Goal: Use online tool/utility: Utilize a website feature to perform a specific function

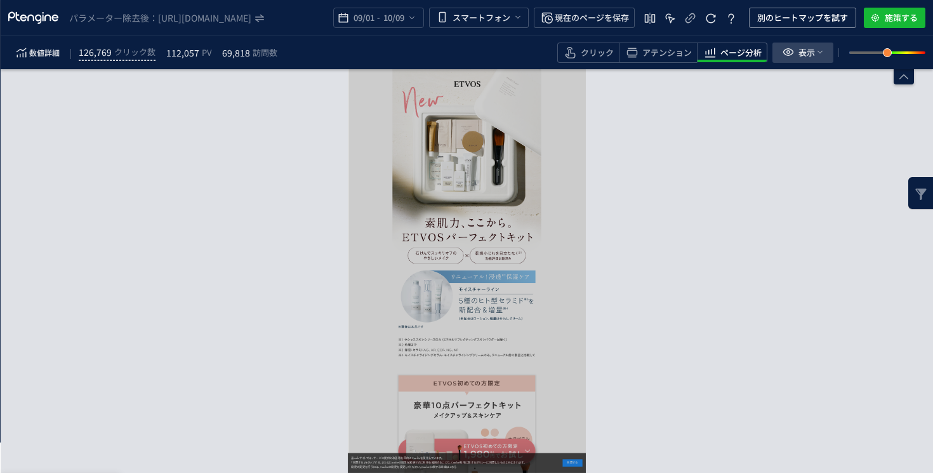
click at [809, 51] on span "表示" at bounding box center [806, 53] width 17 height 20
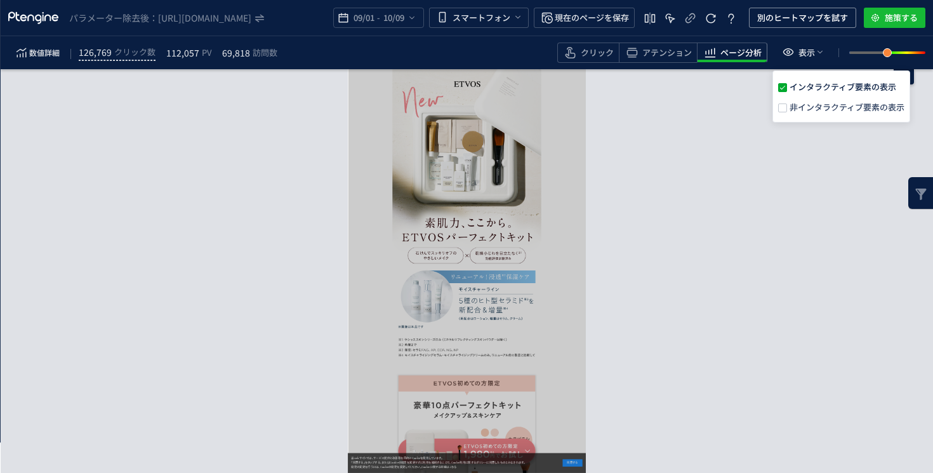
click at [807, 102] on span "非インタラクティブ要素の表示" at bounding box center [845, 107] width 117 height 12
click at [787, 103] on input "非インタラクティブ要素の表示" at bounding box center [787, 103] width 0 height 0
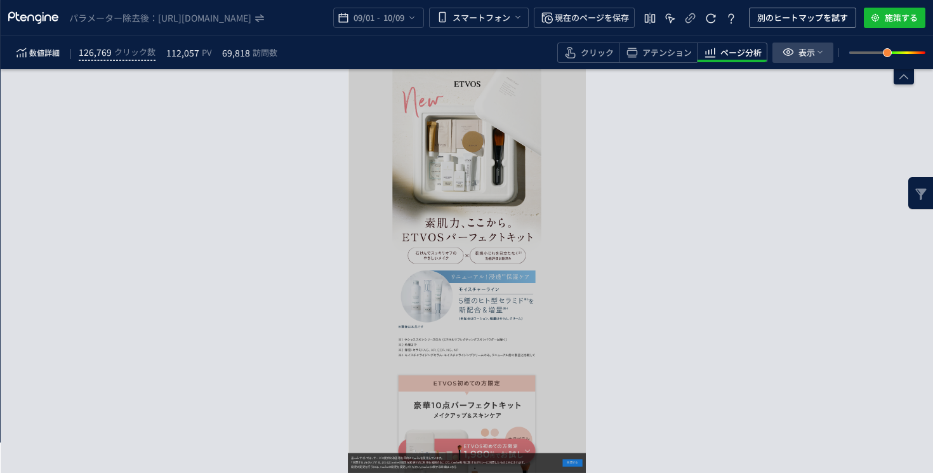
click at [808, 52] on span "表示" at bounding box center [806, 53] width 17 height 20
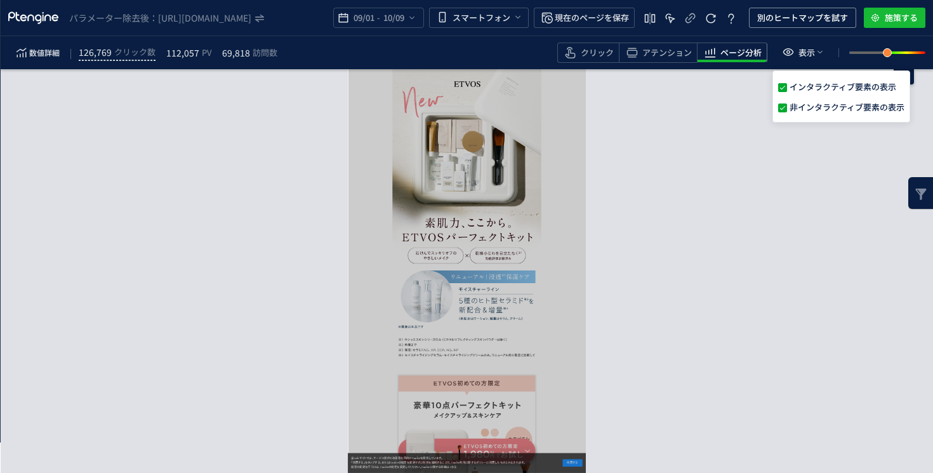
click at [738, 222] on div "要素分析へ →" at bounding box center [467, 271] width 932 height 404
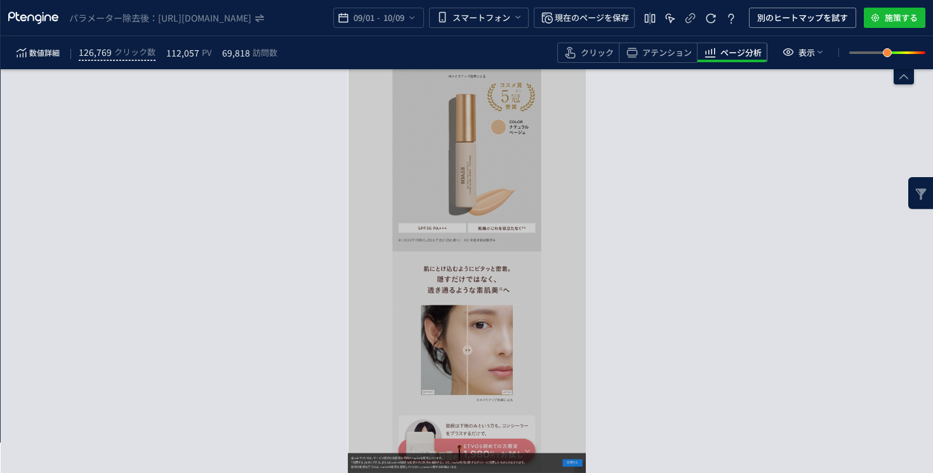
scroll to position [17326, 0]
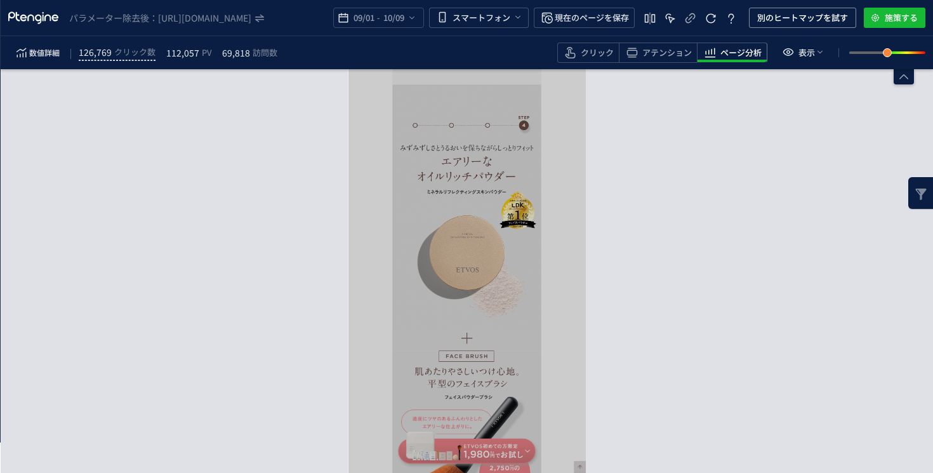
scroll to position [18653, 0]
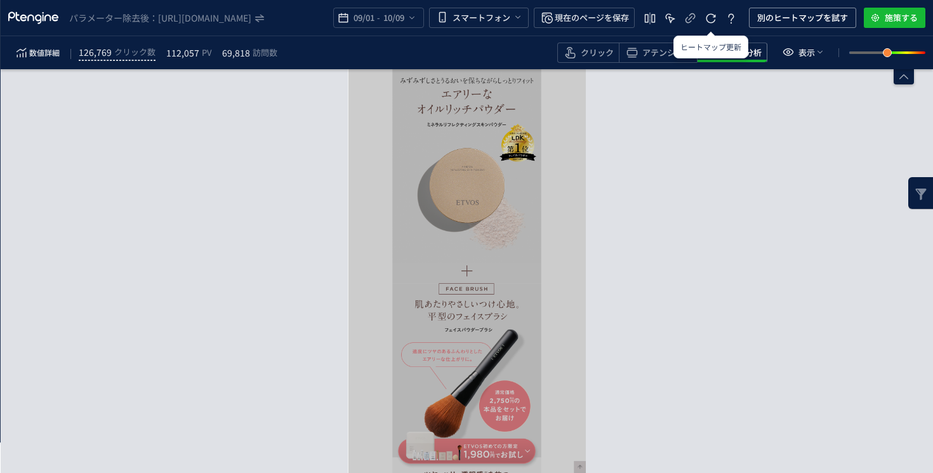
click at [670, 35] on div "パラメーター除去後： [URL][DOMAIN_NAME] 09/01 - 10/09 スマートフォン 現在のページを保存 別のヒートマップを試す 施策する" at bounding box center [467, 18] width 932 height 36
click at [660, 55] on span "アテンション" at bounding box center [667, 53] width 50 height 12
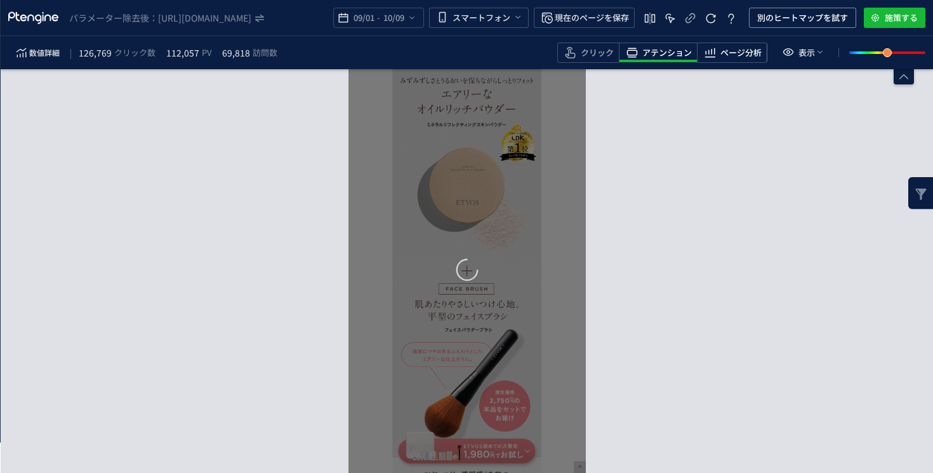
click at [745, 55] on span "ページ分析" at bounding box center [740, 53] width 41 height 12
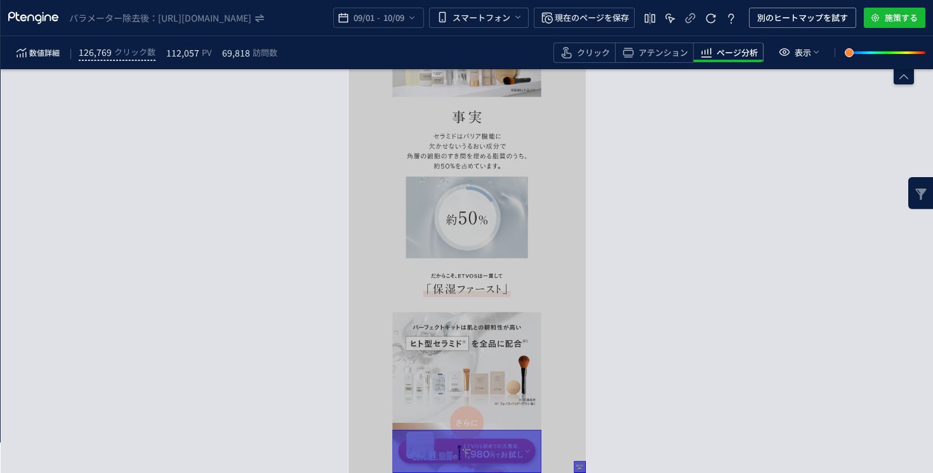
scroll to position [7379, 0]
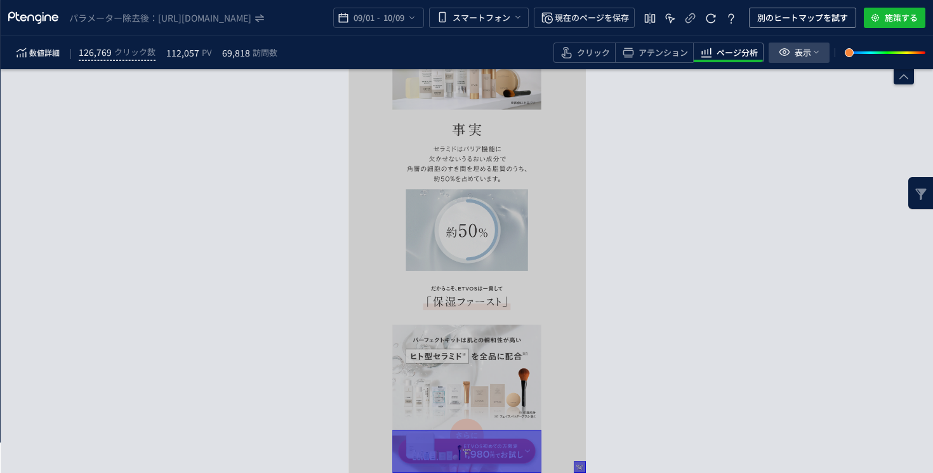
click at [782, 47] on icon "heatmap-toolbar" at bounding box center [784, 51] width 15 height 15
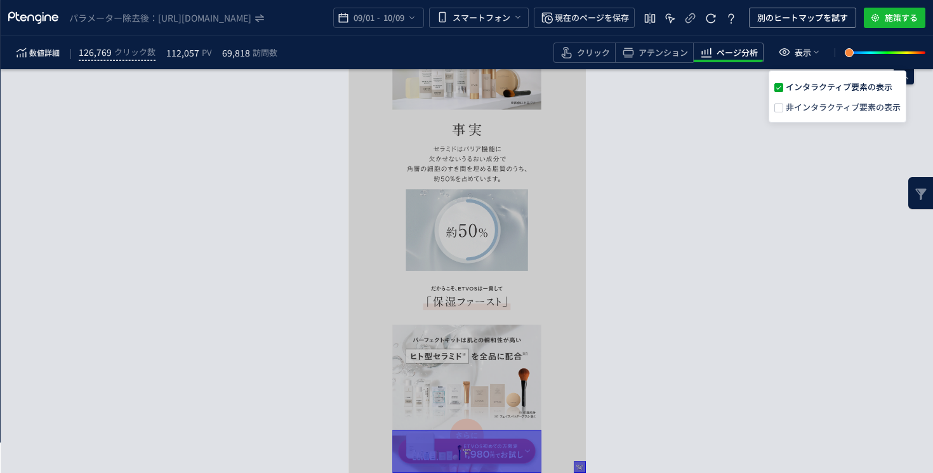
click at [802, 105] on span "非インタラクティブ要素の表示" at bounding box center [841, 107] width 117 height 12
click at [783, 103] on input "非インタラクティブ要素の表示" at bounding box center [783, 103] width 0 height 0
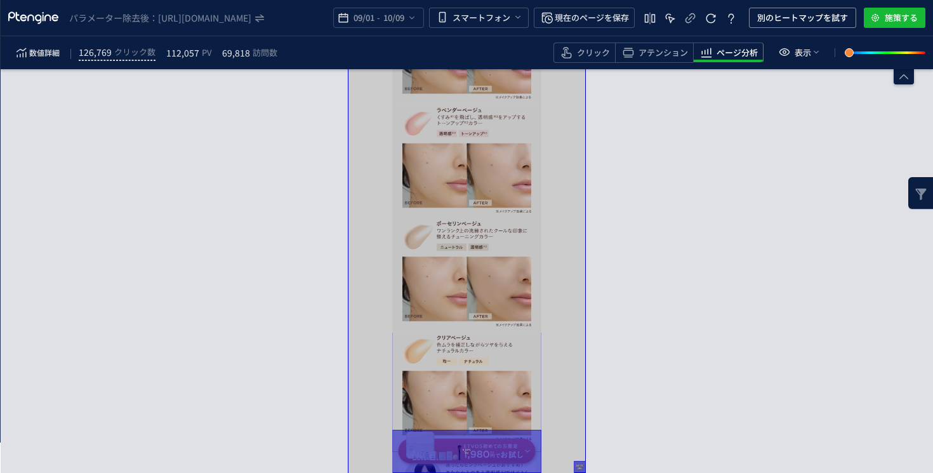
scroll to position [13644, 0]
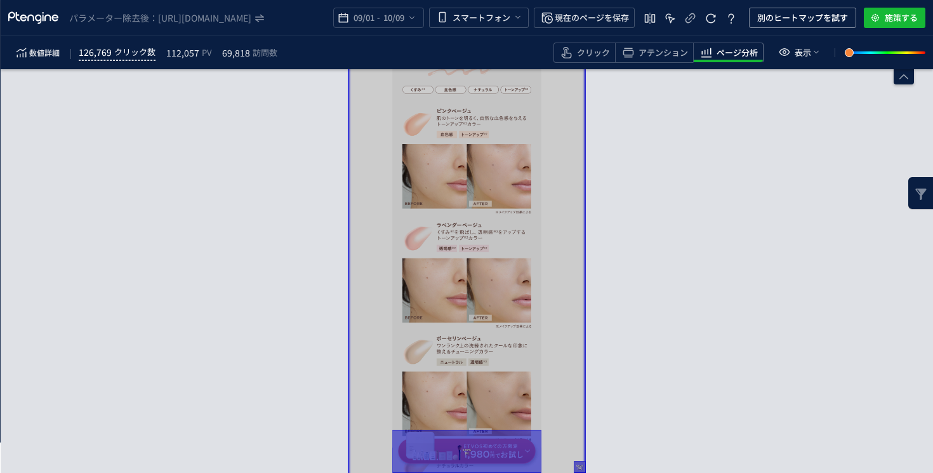
click at [107, 53] on span "126,769" at bounding box center [95, 51] width 33 height 15
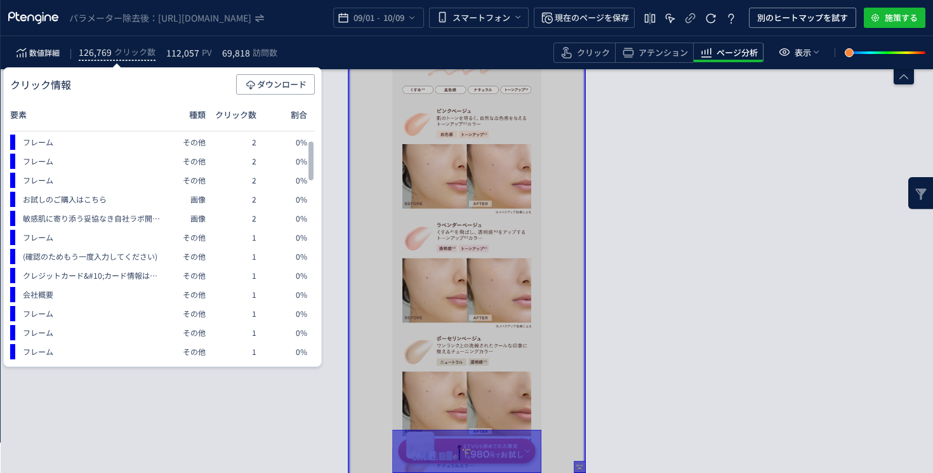
scroll to position [1111, 0]
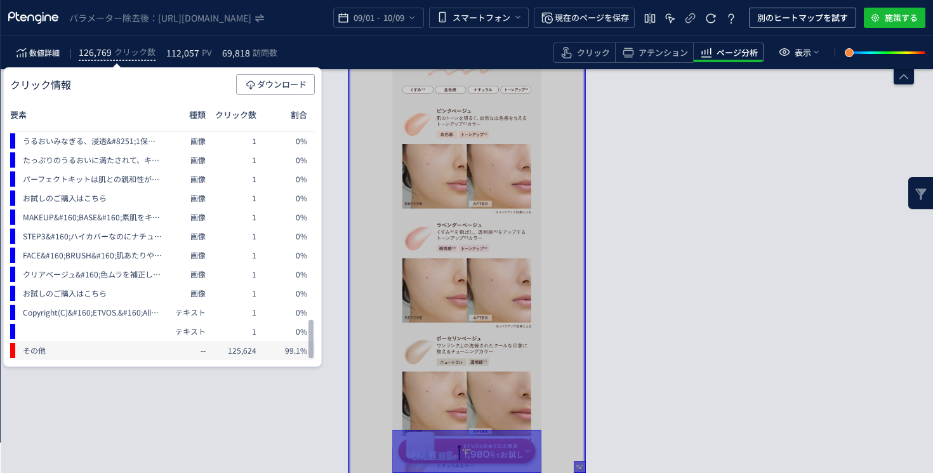
click at [167, 348] on span "--" at bounding box center [187, 350] width 51 height 19
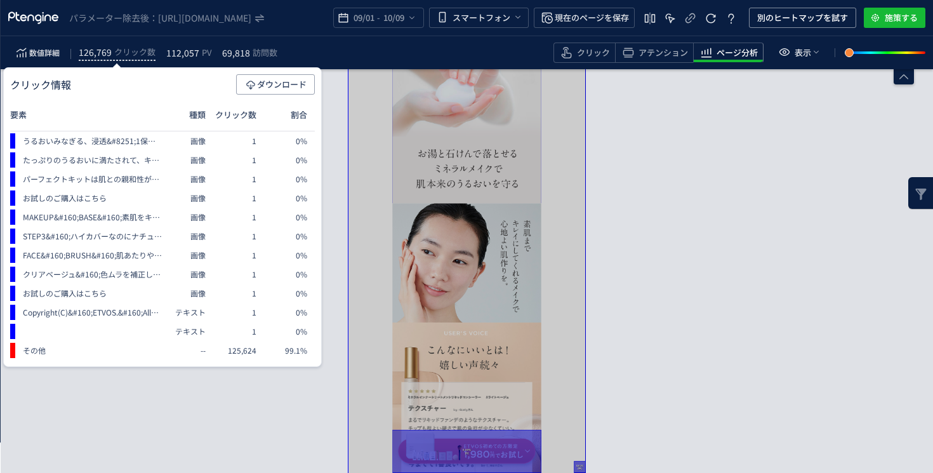
scroll to position [8642, 0]
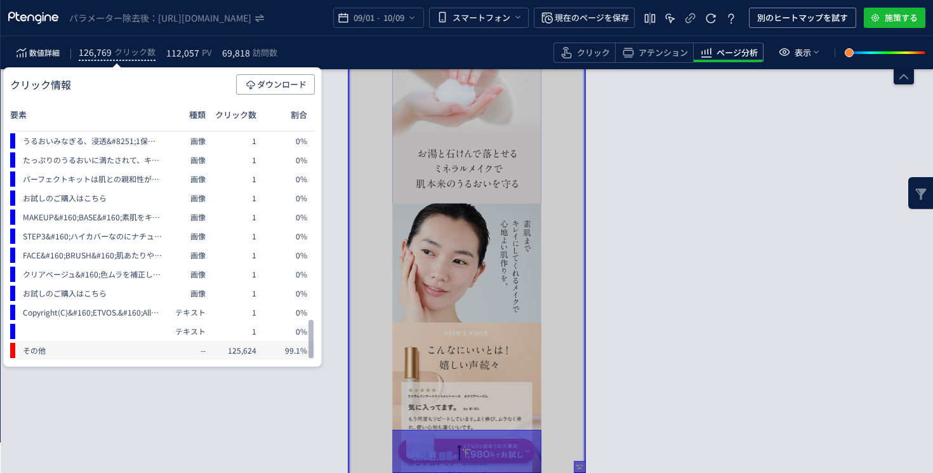
click at [89, 355] on span "その他" at bounding box center [88, 350] width 147 height 19
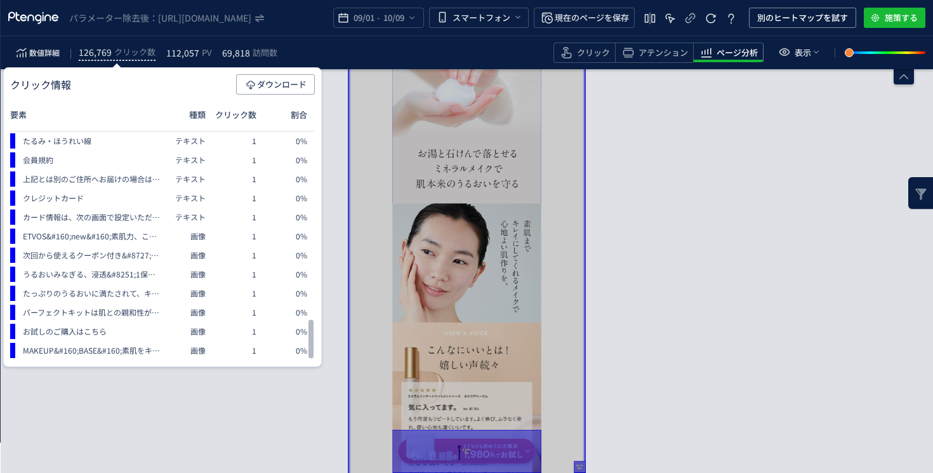
scroll to position [1111, 0]
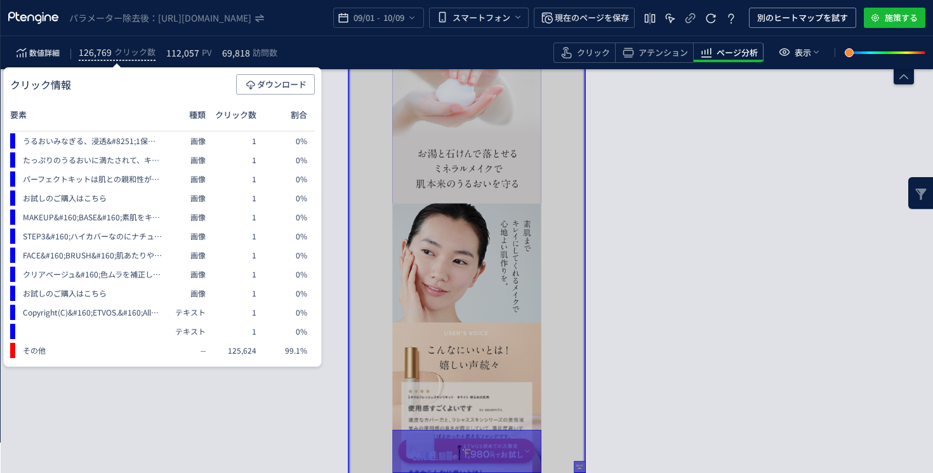
click at [243, 361] on div "クリック情報 ダウンロード 要素 種類 クリック数 割合 お申し込みが完了せず中断された場合、申し込みを再開するためのリンクがメール&#8226;SMSにて送…" at bounding box center [162, 217] width 319 height 300
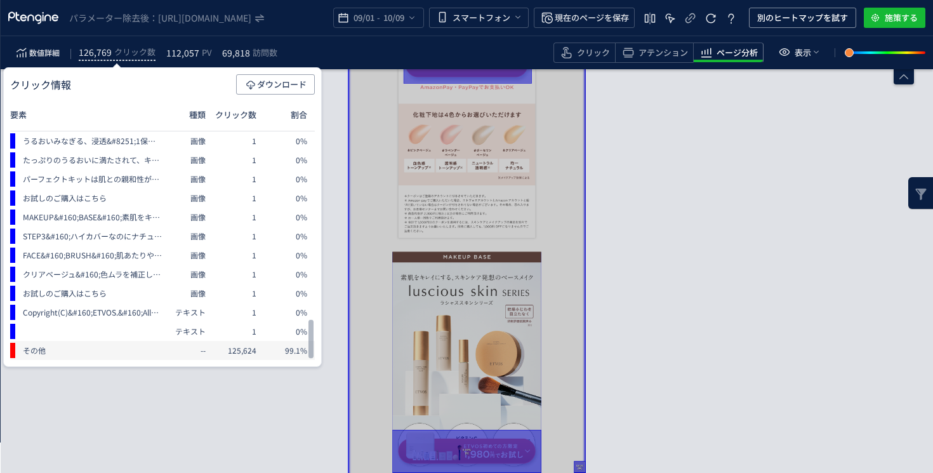
click at [231, 354] on span "125,624" at bounding box center [238, 350] width 51 height 19
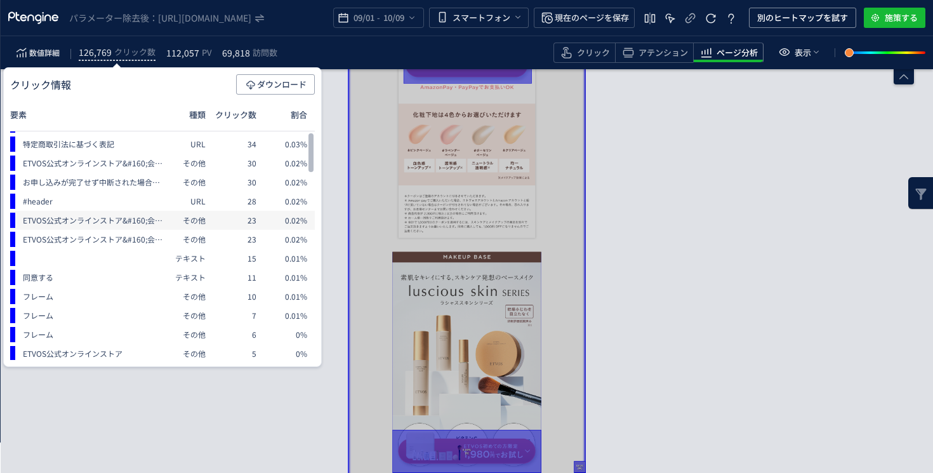
scroll to position [0, 0]
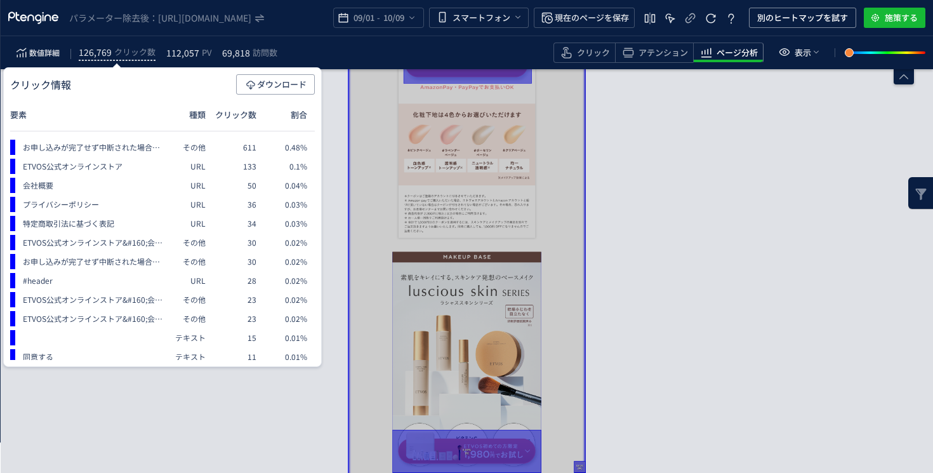
click at [269, 26] on div "パラメーター除去後： https://etvos.com/shop/lp/make_perfectkit_standard.aspx* 09/01 - 10/…" at bounding box center [467, 18] width 932 height 36
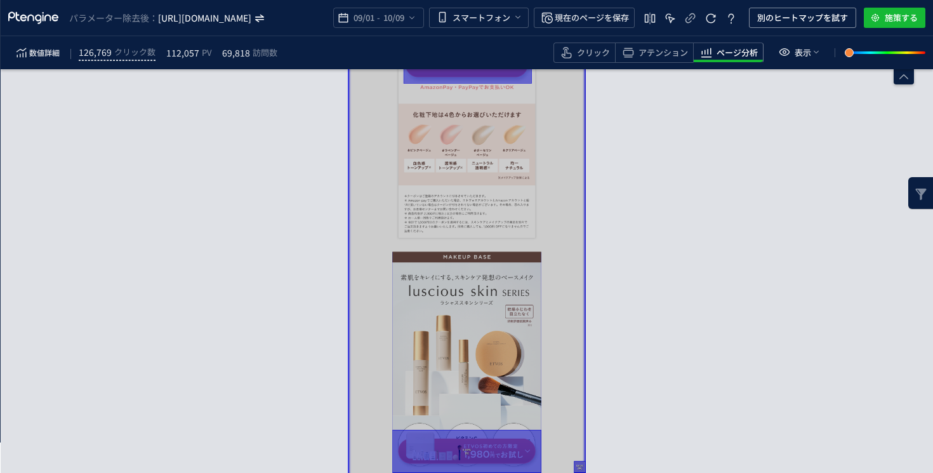
click at [253, 14] on icon "https://etvos.com/shop/lp/make_perfectkit_standard.aspx*" at bounding box center [205, 17] width 95 height 13
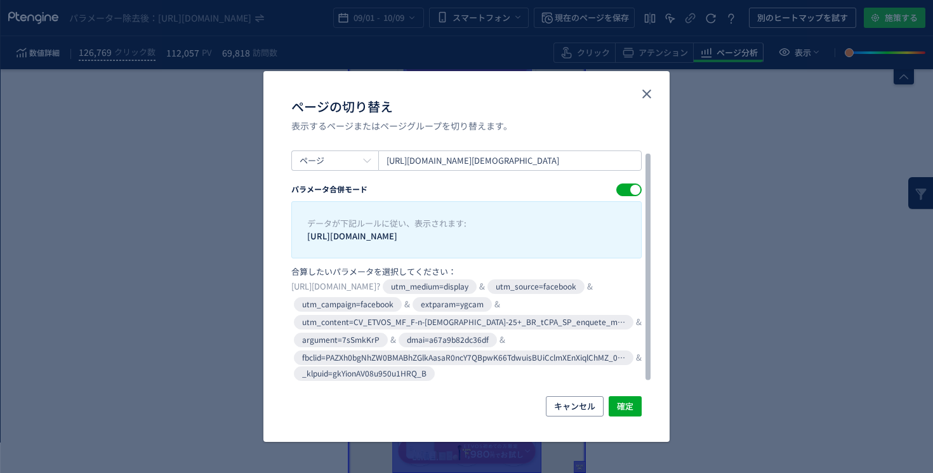
scroll to position [8, 0]
click at [620, 403] on span "確定" at bounding box center [625, 406] width 17 height 20
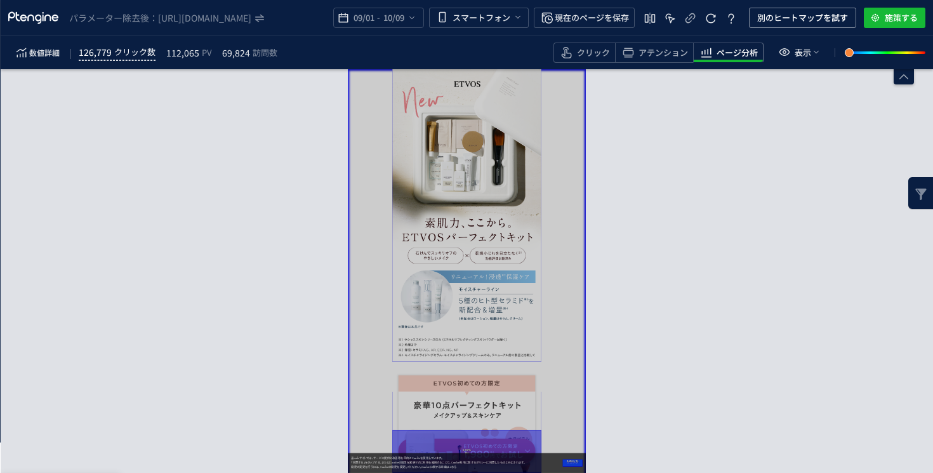
click at [132, 52] on span "クリック数" at bounding box center [134, 51] width 41 height 15
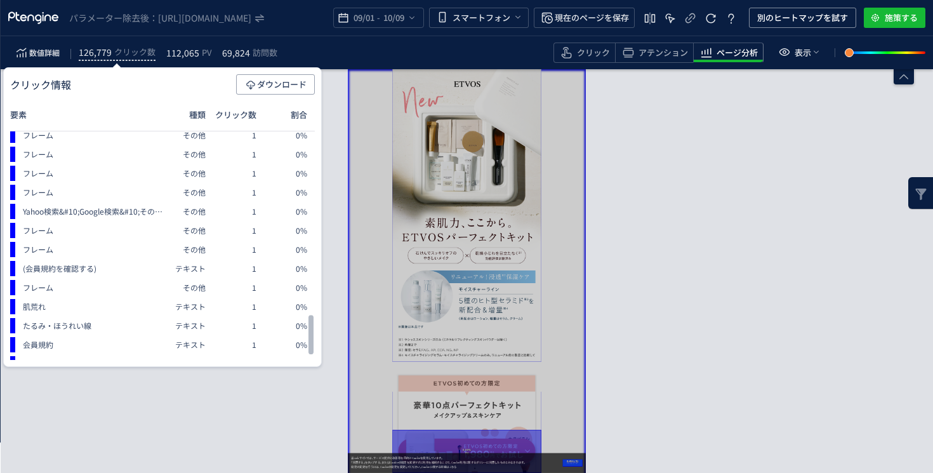
scroll to position [529, 0]
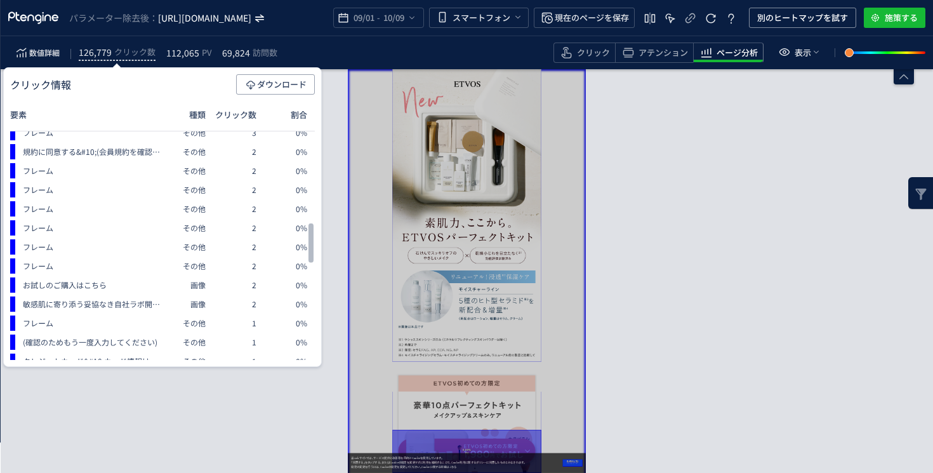
click at [253, 18] on icon "[URL][DOMAIN_NAME]" at bounding box center [205, 17] width 95 height 13
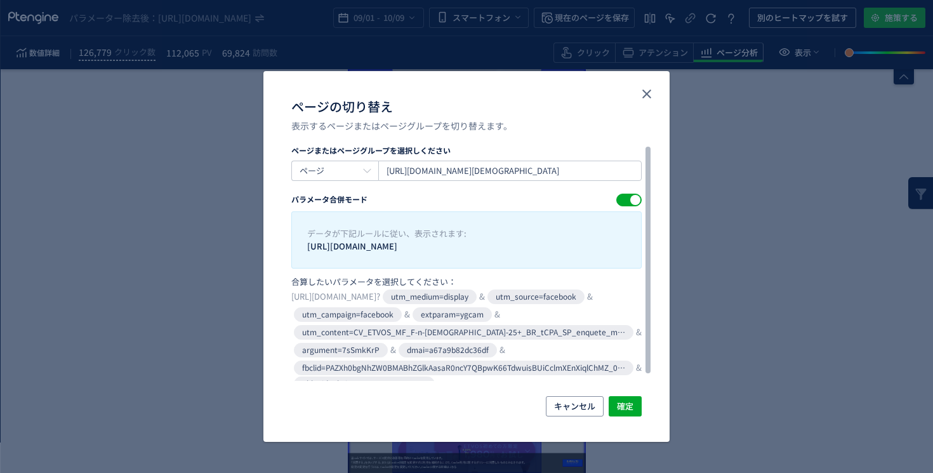
click at [477, 302] on icon "utm_medium=display" at bounding box center [430, 296] width 94 height 15
click at [487, 304] on icon "utm_source=facebook" at bounding box center [535, 296] width 97 height 15
click at [402, 322] on icon "utm_campaign=facebook" at bounding box center [348, 314] width 108 height 15
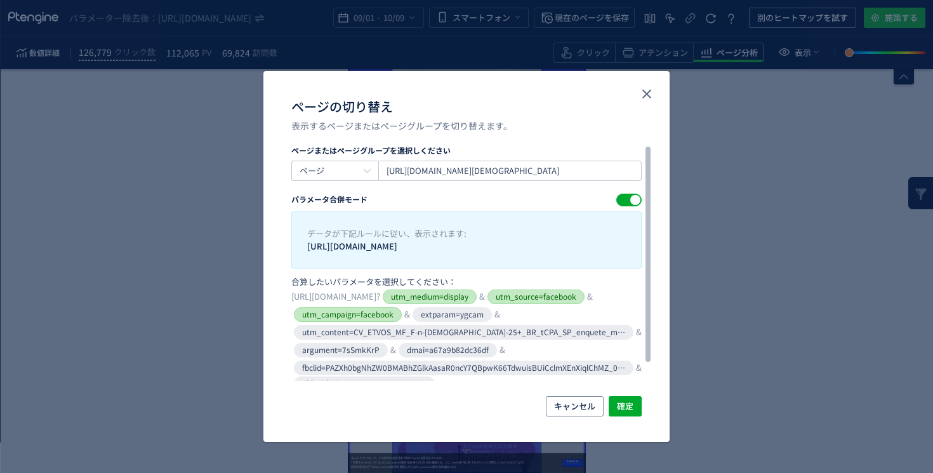
click at [492, 322] on icon "extparam=ygcam" at bounding box center [452, 314] width 79 height 15
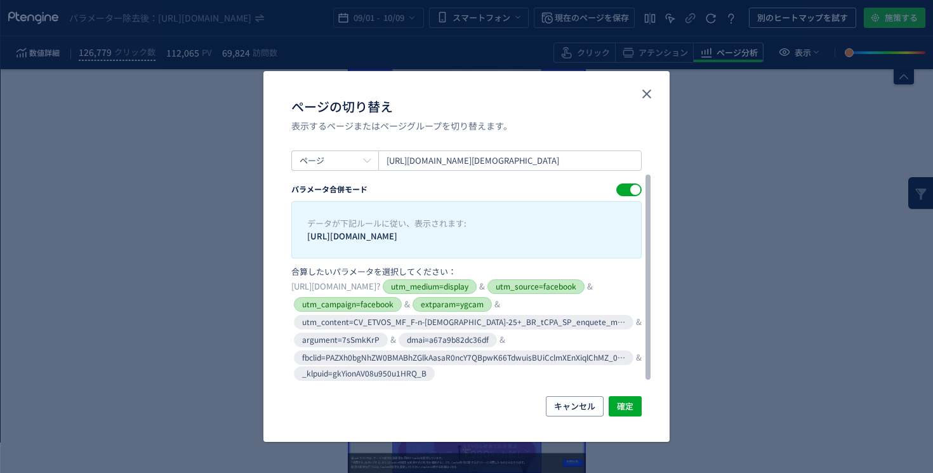
click at [548, 315] on icon "utm_content=CV_ETVOS_MF_F-n-[DEMOGRAPHIC_DATA]-25+_BR_tCPA_SP_enquete_make_perf…" at bounding box center [464, 322] width 340 height 15
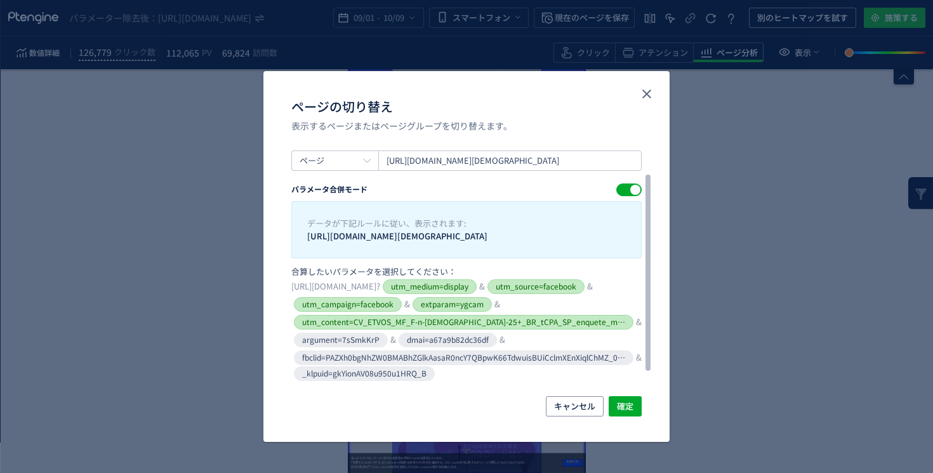
click at [550, 329] on icon "utm_content=CV_ETVOS_MF_F-n-[DEMOGRAPHIC_DATA]-25+_BR_tCPA_SP_enquete_make_perf…" at bounding box center [464, 322] width 340 height 15
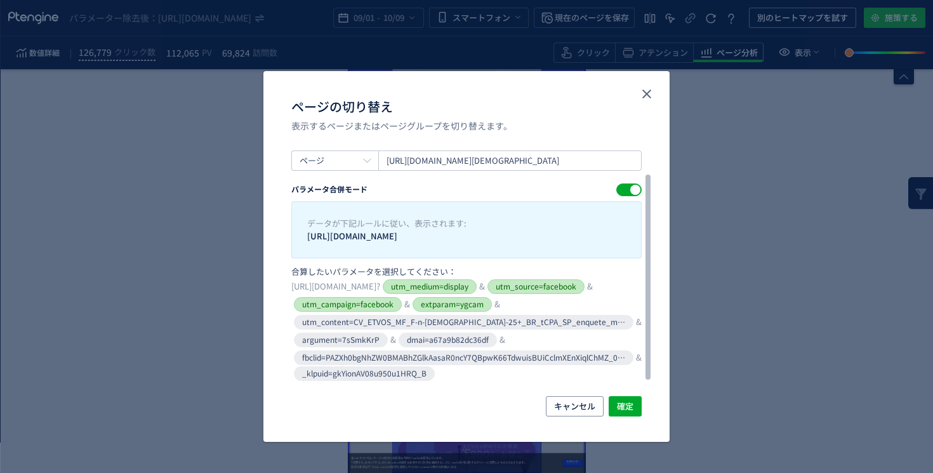
click at [492, 303] on icon "extparam=ygcam" at bounding box center [452, 304] width 79 height 15
click at [487, 294] on icon "utm_source=facebook" at bounding box center [535, 286] width 97 height 15
click at [402, 304] on icon "utm_campaign=facebook" at bounding box center [348, 304] width 108 height 15
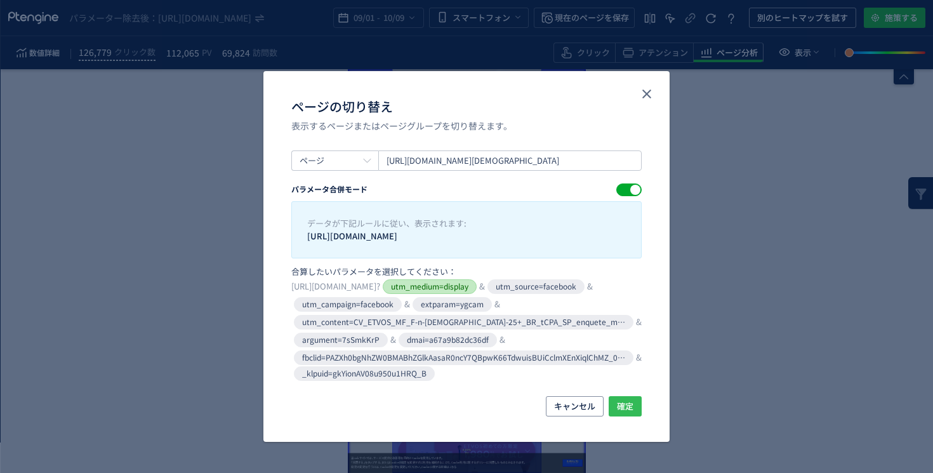
click at [619, 413] on span "確定" at bounding box center [625, 406] width 17 height 20
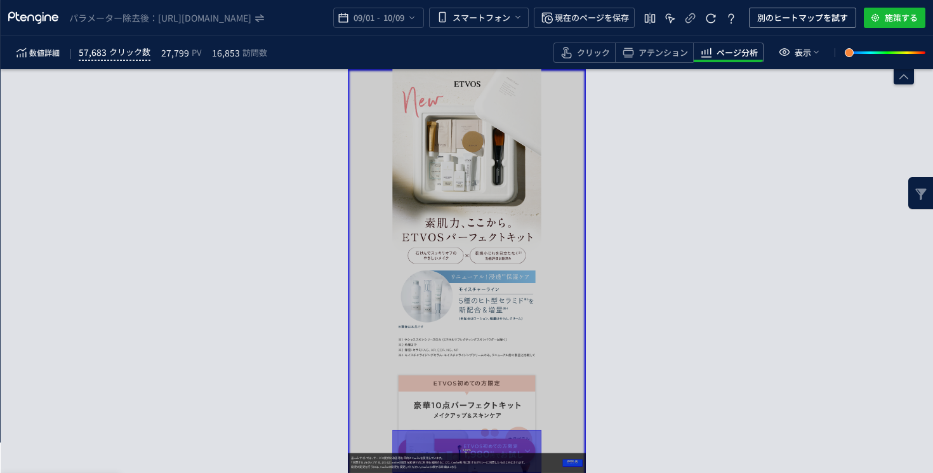
click at [123, 45] on span "クリック数" at bounding box center [129, 51] width 41 height 15
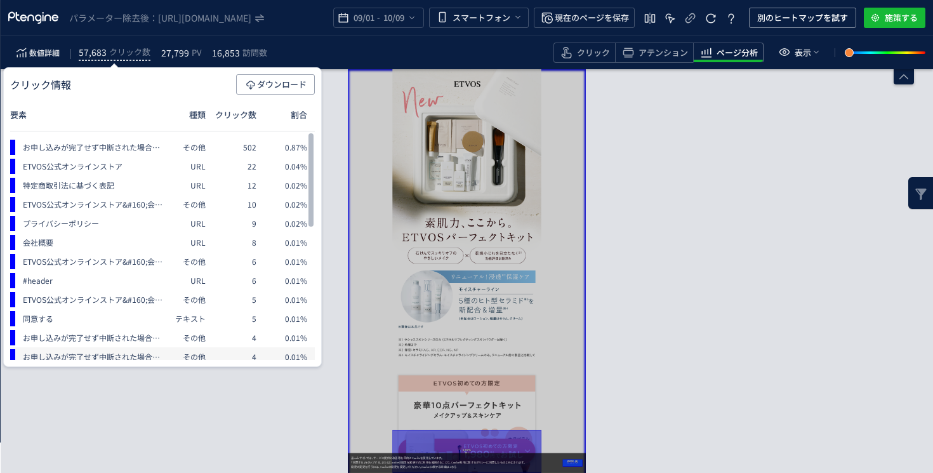
scroll to position [330, 0]
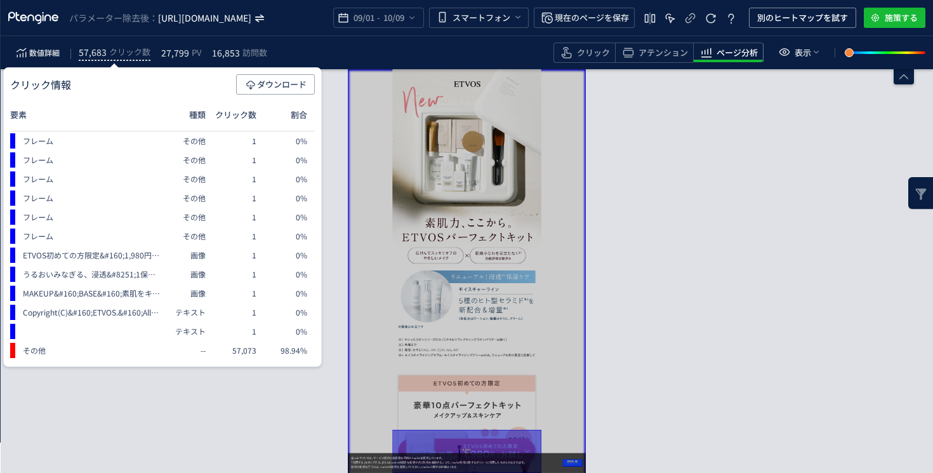
click at [253, 12] on icon "https://etvos.com/shop/lp/make_perfectkit_standard.aspx?utm_medium=display" at bounding box center [205, 17] width 95 height 13
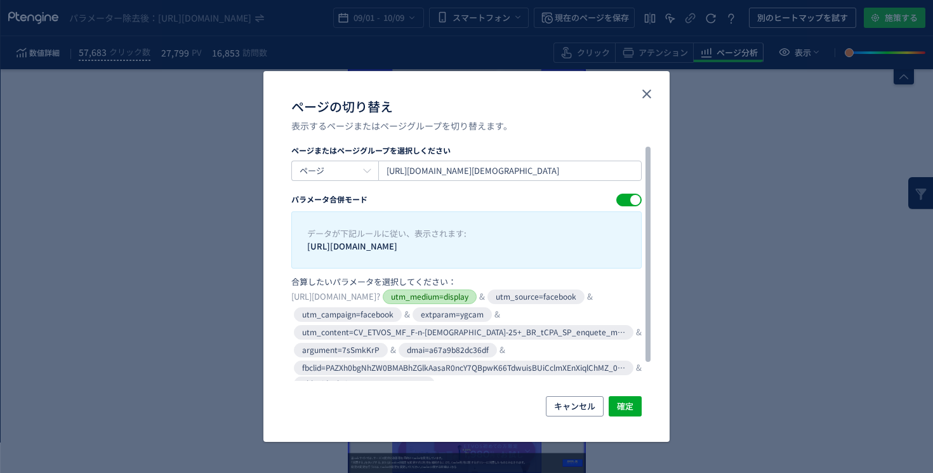
click at [477, 304] on icon "utm_medium=display" at bounding box center [430, 296] width 94 height 15
click at [377, 334] on icon "utm_content=CV_ETVOS_MF_F-n-[DEMOGRAPHIC_DATA]-25+_BR_tCPA_SP_enquete_make_perf…" at bounding box center [464, 332] width 340 height 15
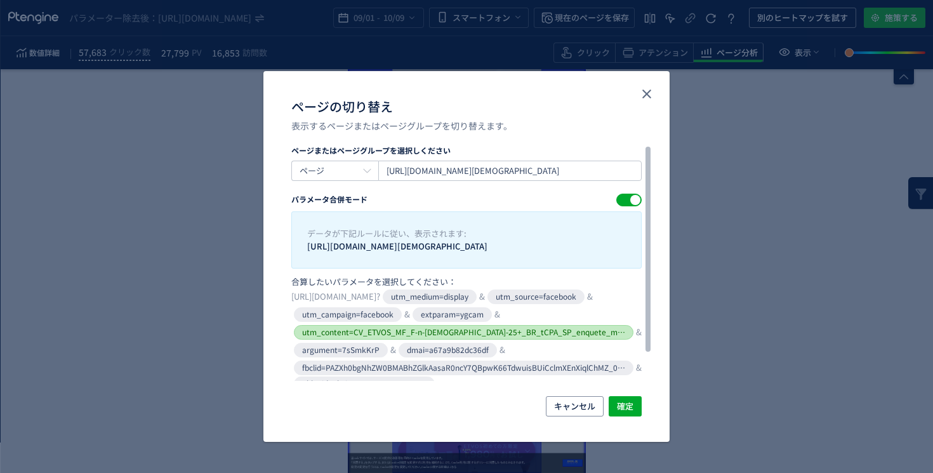
click at [383, 340] on icon "utm_content=CV_ETVOS_MF_F-n-[DEMOGRAPHIC_DATA]-25+_BR_tCPA_SP_enquete_make_perf…" at bounding box center [464, 332] width 340 height 15
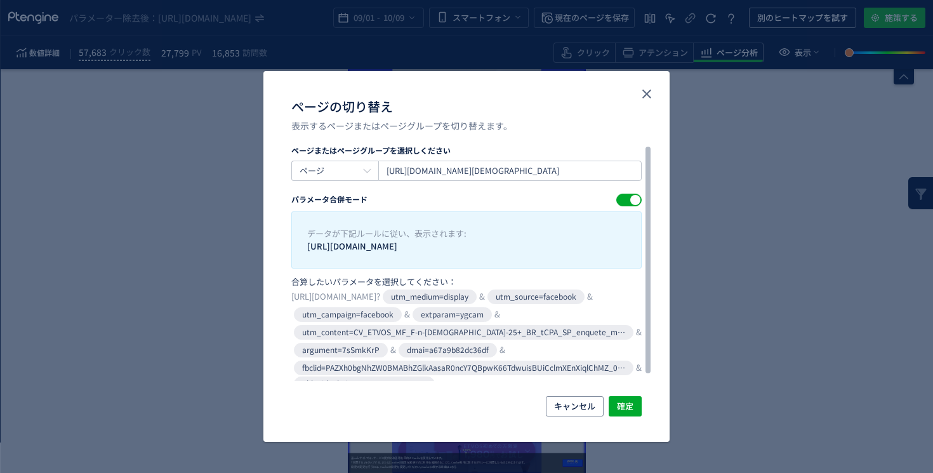
click at [487, 304] on icon "utm_source=facebook" at bounding box center [535, 296] width 97 height 15
click at [628, 407] on span "確定" at bounding box center [625, 406] width 17 height 20
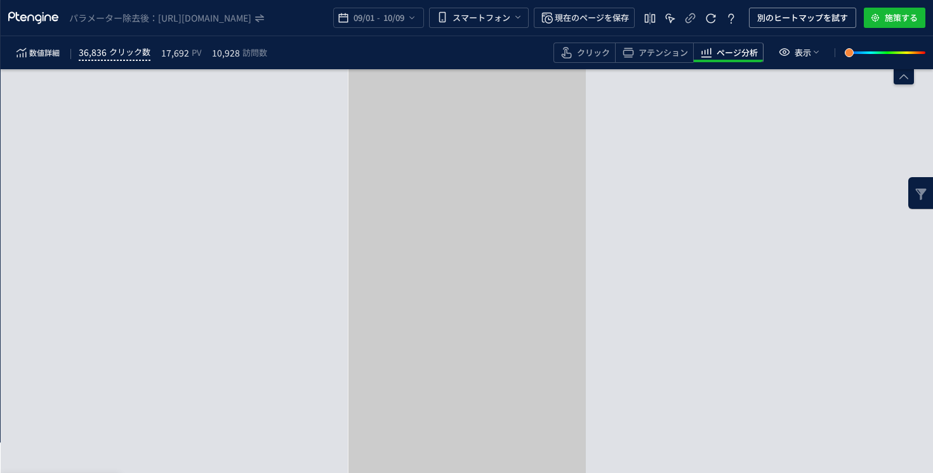
click at [98, 57] on span "36,836" at bounding box center [93, 51] width 28 height 15
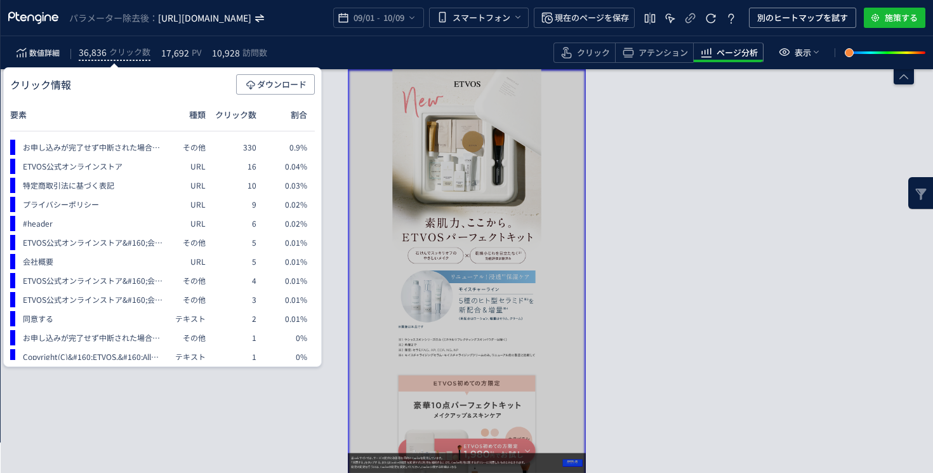
click at [253, 22] on icon "https://etvos.com/shop/lp/make_perfectkit_standard.aspx?utm_source=facebook" at bounding box center [205, 17] width 95 height 13
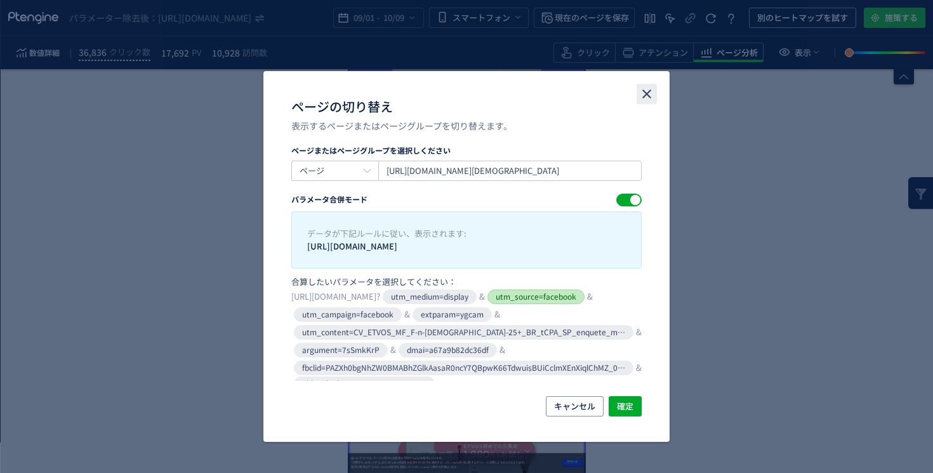
click at [650, 93] on icon "close" at bounding box center [646, 93] width 15 height 15
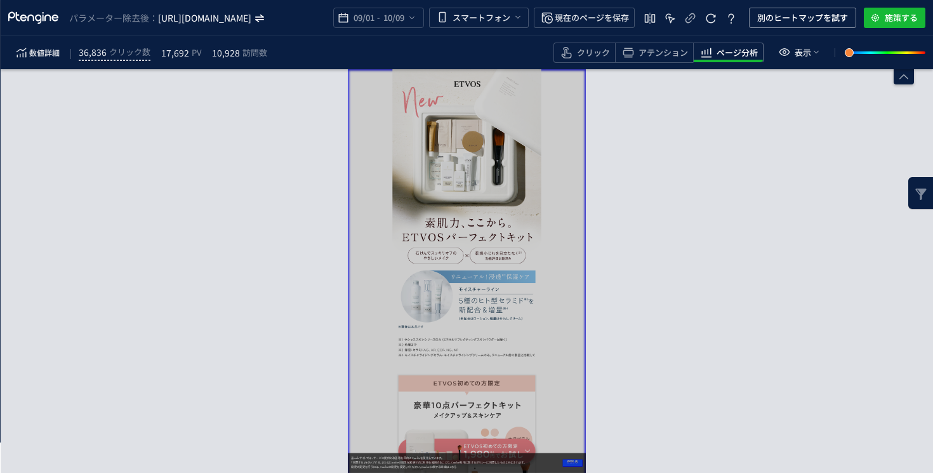
click at [253, 19] on icon "https://etvos.com/shop/lp/make_perfectkit_standard.aspx?utm_source=facebook" at bounding box center [205, 17] width 95 height 13
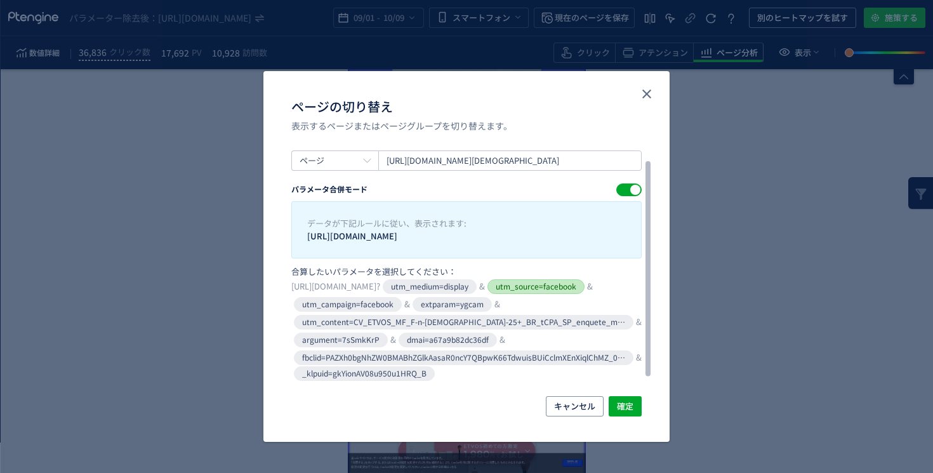
scroll to position [23, 0]
click at [487, 294] on icon "utm_source=facebook" at bounding box center [535, 286] width 97 height 15
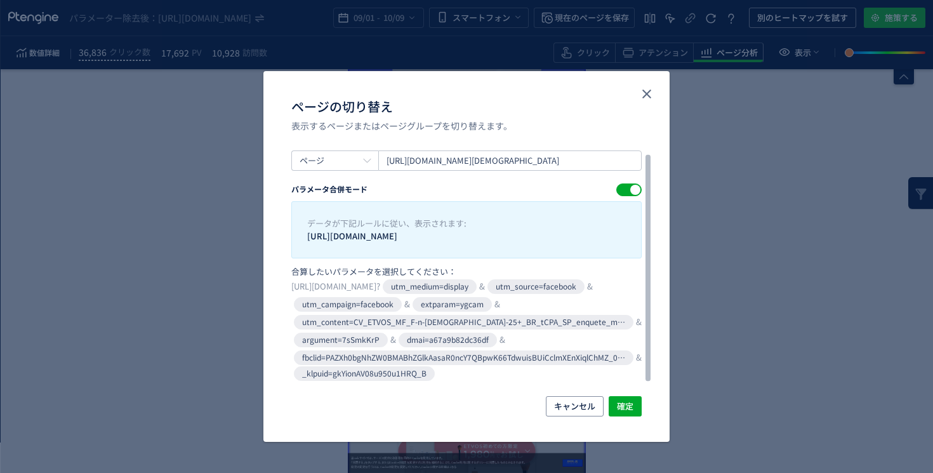
drag, startPoint x: 538, startPoint y: 238, endPoint x: 305, endPoint y: 241, distance: 232.3
click at [304, 240] on div "データが下記ルールに従い、表示されます: https://etvos.com/shop/lp/make_perfectkit_standard.aspx*" at bounding box center [466, 229] width 350 height 57
copy p "https://etvos.com/shop/lp/make_perfectkit_standard.aspx"
click at [656, 90] on button "close" at bounding box center [647, 94] width 20 height 20
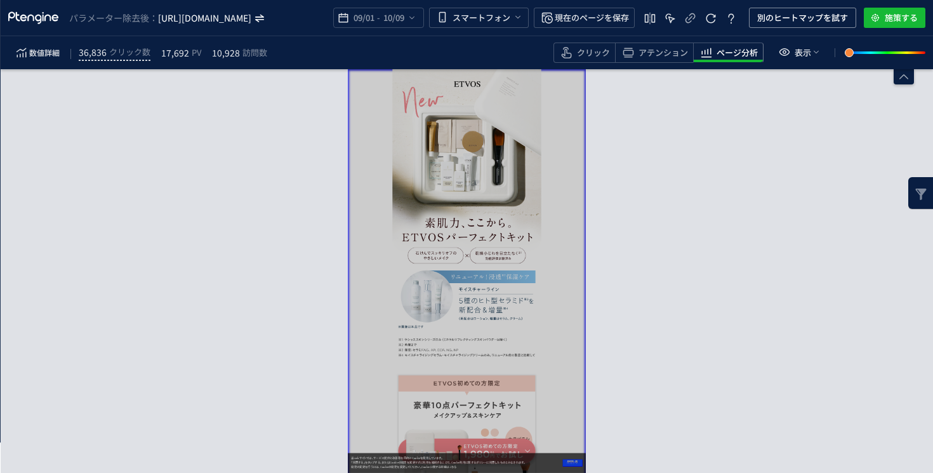
click at [253, 14] on icon "https://etvos.com/shop/lp/make_perfectkit_standard.aspx?utm_source=facebook" at bounding box center [205, 17] width 95 height 13
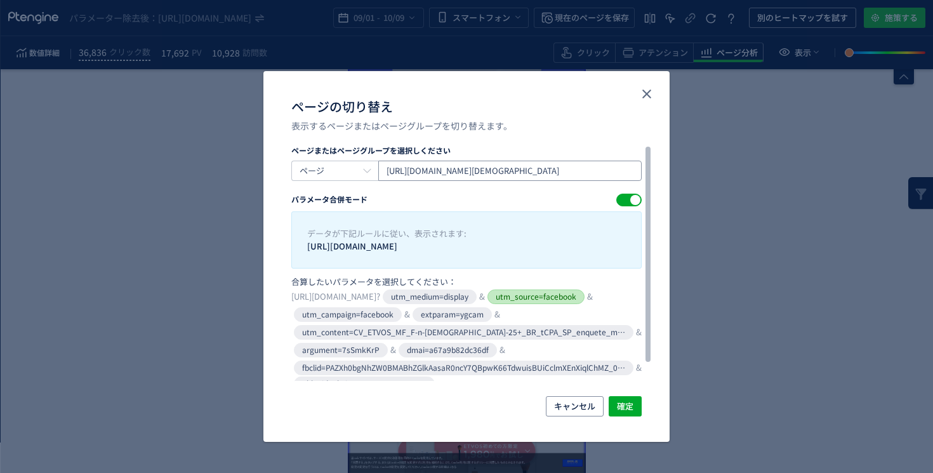
click at [494, 176] on input "https://etvos.com/shop/lp/make_perfectkit_standard.aspx?utm_medium=display&utm_…" at bounding box center [509, 171] width 263 height 20
paste input "source=a8&utm_medium=affiliate&utm_campaign=ad_make&argument=7sSmkKrP&dmai=a67a…"
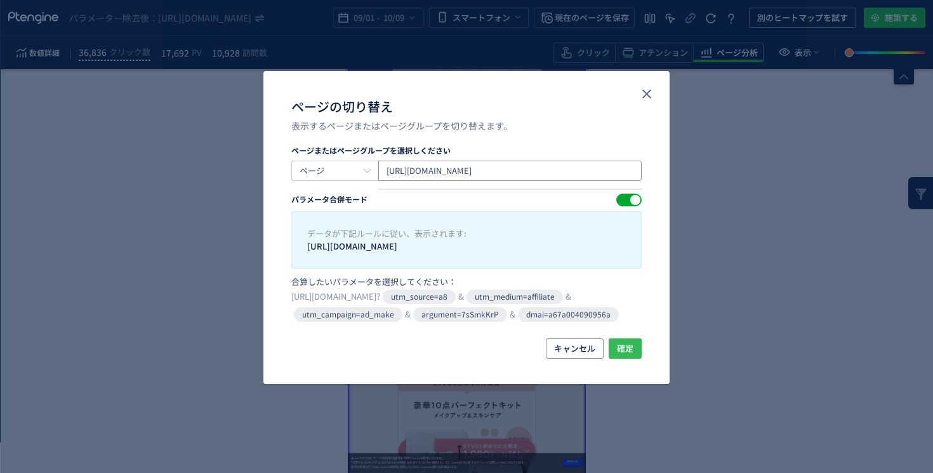
type input "https://etvos.com/shop/lp/make_perfectkit_standard.aspx?utm_source=a8&utm_mediu…"
click at [618, 359] on span "確定" at bounding box center [625, 348] width 17 height 20
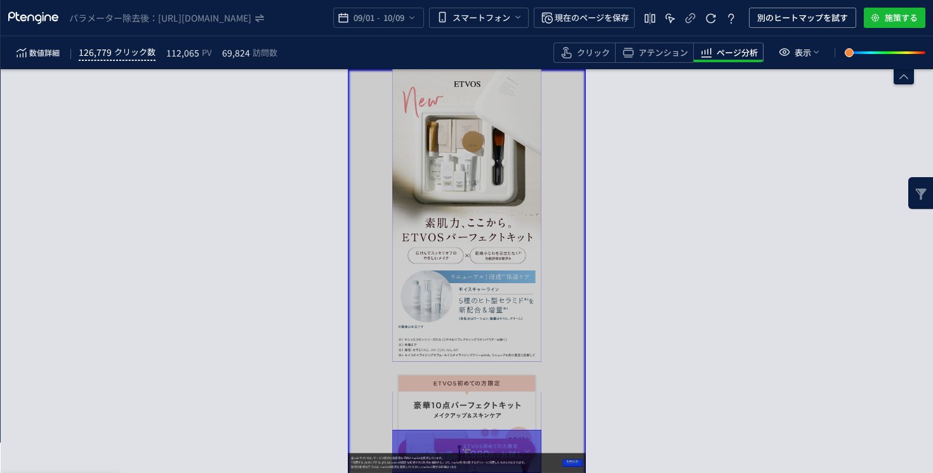
click at [110, 56] on span "126,779" at bounding box center [95, 51] width 33 height 15
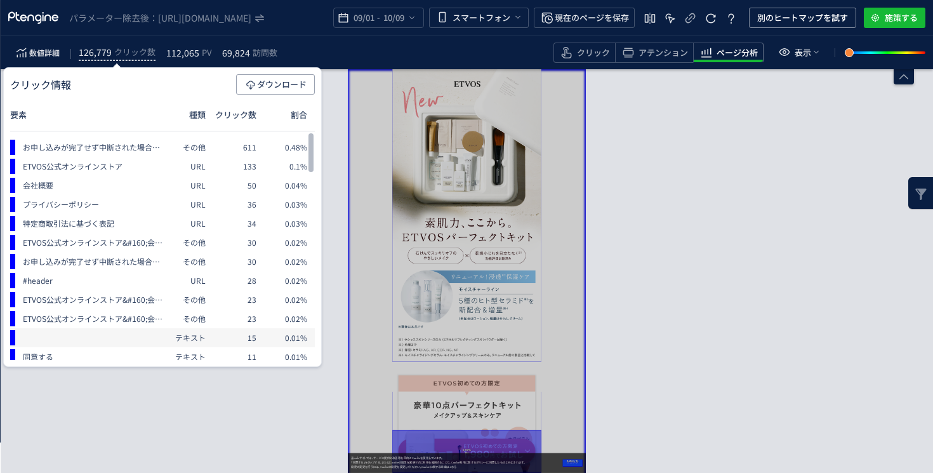
click at [235, 343] on span "15" at bounding box center [238, 337] width 51 height 19
click at [235, 361] on div "クリック情報 ダウンロード 要素 種類 クリック数 割合 お申し込みが完了せず中断された場合、申し込みを再開するためのリンクがメール&#8226;SMSにて送…" at bounding box center [162, 217] width 319 height 300
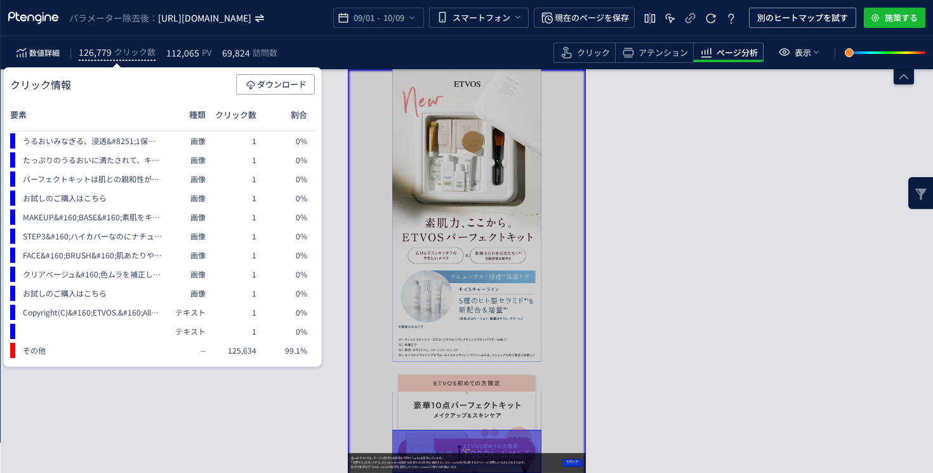
click at [197, 13] on icon "[URL][DOMAIN_NAME]" at bounding box center [205, 17] width 95 height 13
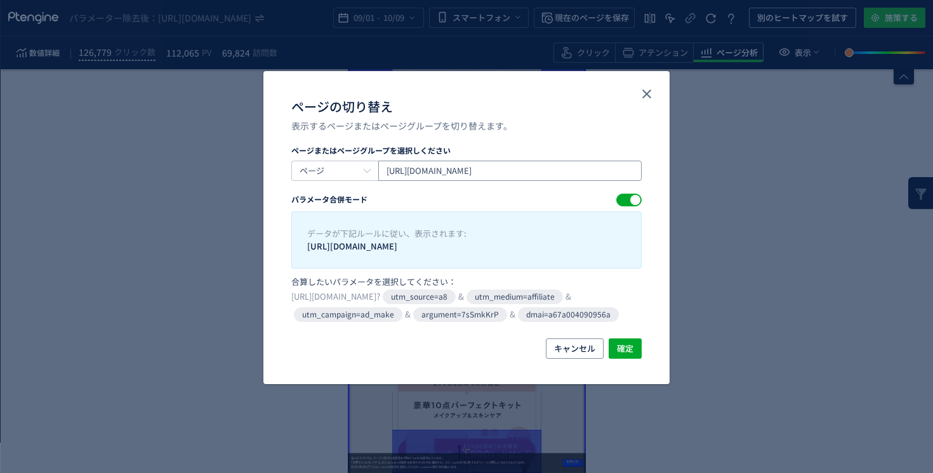
click at [446, 171] on input "https://etvos.com/shop/lp/make_perfectkit_standard.aspx?utm_source=a8&utm_mediu…" at bounding box center [509, 171] width 263 height 20
paste input "medium=affiliate&utm_source=IM&utm_campaign=ad_make&utm_content=IM_ETVOS_make_P…"
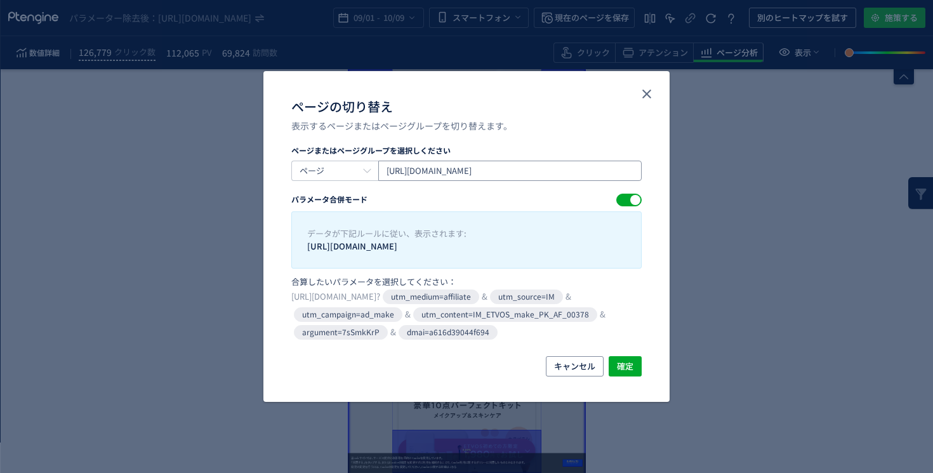
scroll to position [0, 600]
type input "[URL][DOMAIN_NAME]"
click at [631, 376] on span "確定" at bounding box center [625, 366] width 17 height 20
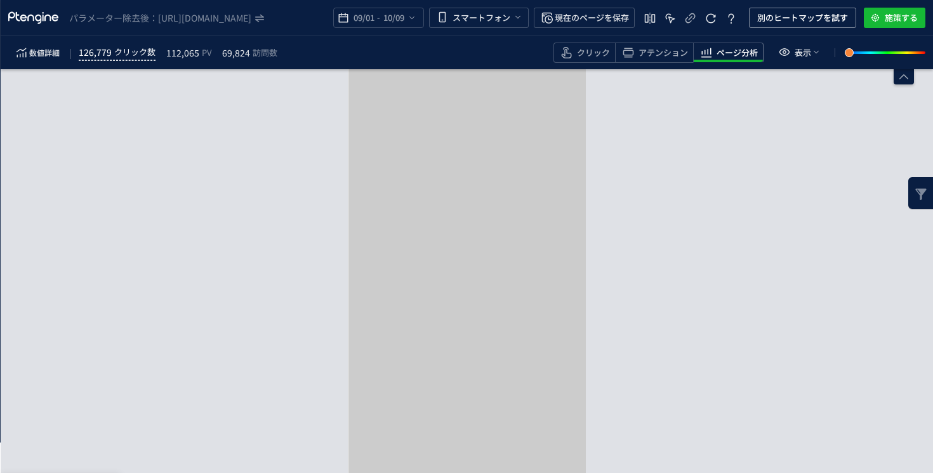
click at [102, 56] on span "126,779" at bounding box center [95, 51] width 33 height 15
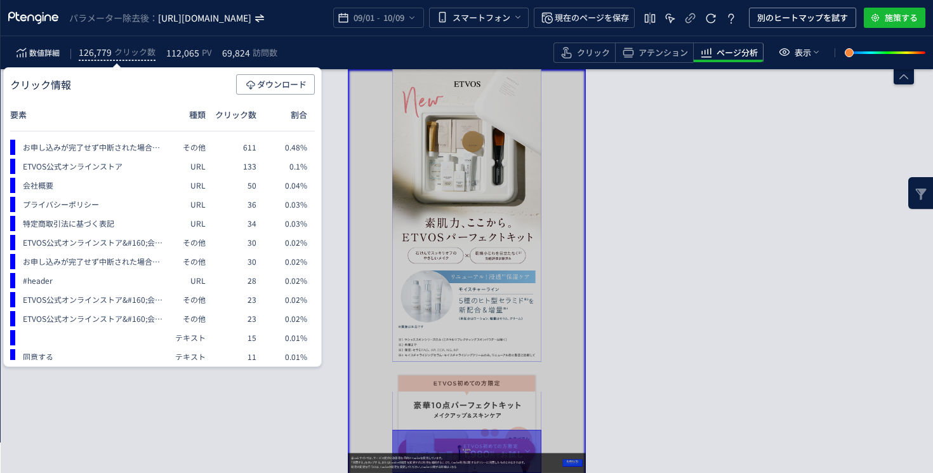
click at [253, 18] on icon "https://etvos.com/shop/lp/make_perfectkit_standard.aspx*" at bounding box center [205, 17] width 95 height 13
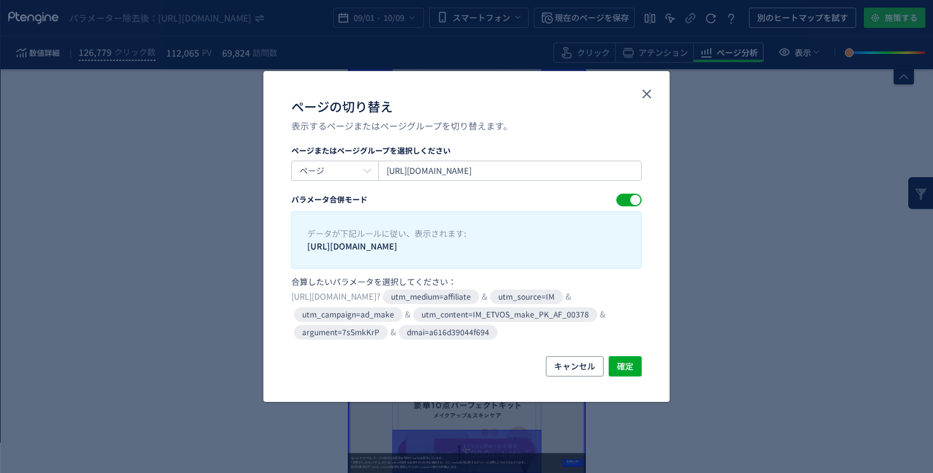
click at [479, 294] on icon "utm_medium=affiliate" at bounding box center [431, 296] width 96 height 15
click at [490, 304] on icon "utm_source=IM" at bounding box center [526, 296] width 73 height 15
click at [402, 322] on icon "utm_campaign=ad_make" at bounding box center [348, 314] width 109 height 15
click at [426, 322] on icon "utm_content=IM_ETVOS_make_PK_AF_00378" at bounding box center [505, 314] width 184 height 15
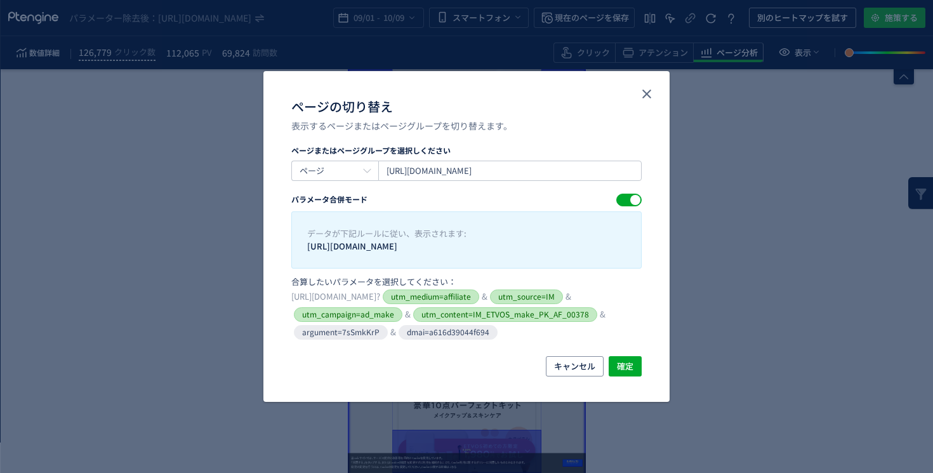
click at [388, 340] on icon "argument=7sSmkKrP" at bounding box center [341, 332] width 94 height 15
click at [399, 340] on icon "dmai=a616d39044f694" at bounding box center [448, 332] width 99 height 15
click at [623, 402] on div "キャンセル 確定" at bounding box center [466, 379] width 406 height 46
click at [622, 376] on span "確定" at bounding box center [625, 366] width 17 height 20
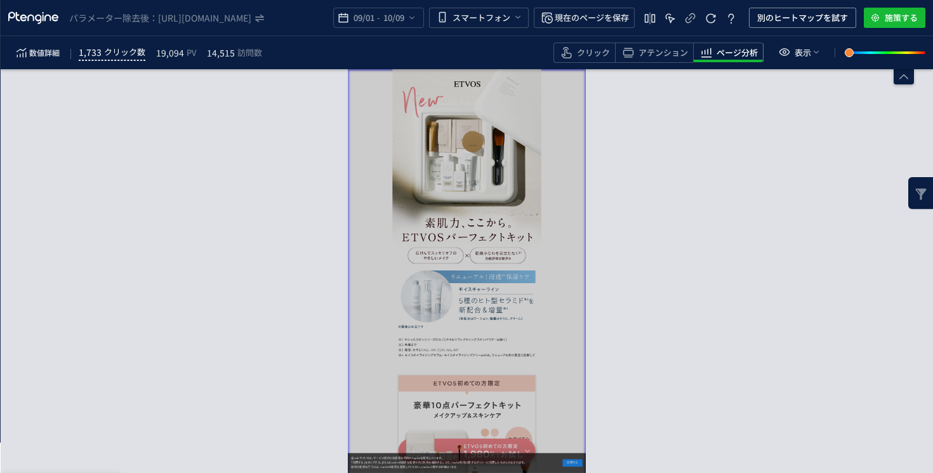
click at [81, 58] on span "1,733" at bounding box center [90, 51] width 23 height 15
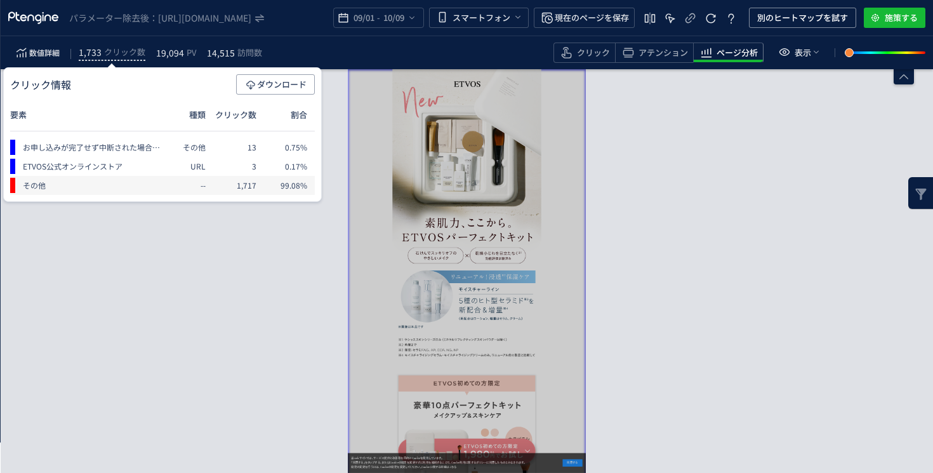
click at [123, 191] on span "その他" at bounding box center [88, 185] width 147 height 19
click at [381, 24] on span "10/09" at bounding box center [393, 17] width 26 height 25
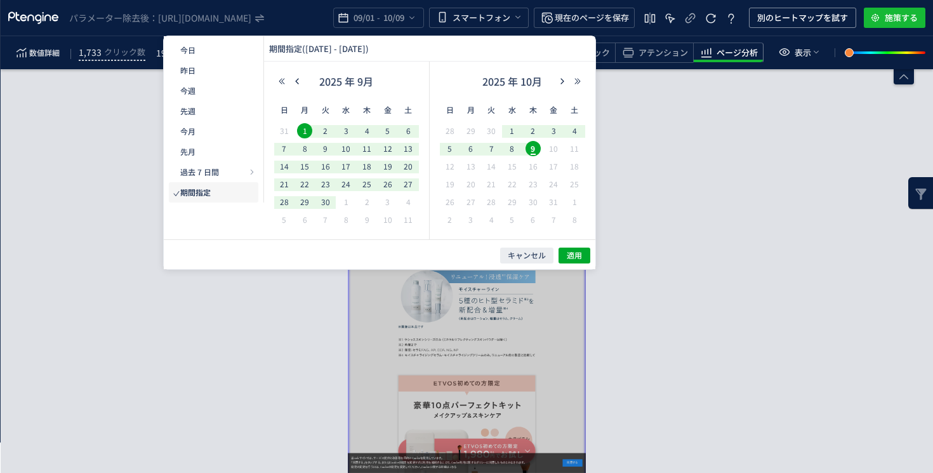
click at [527, 150] on span "9" at bounding box center [533, 148] width 15 height 15
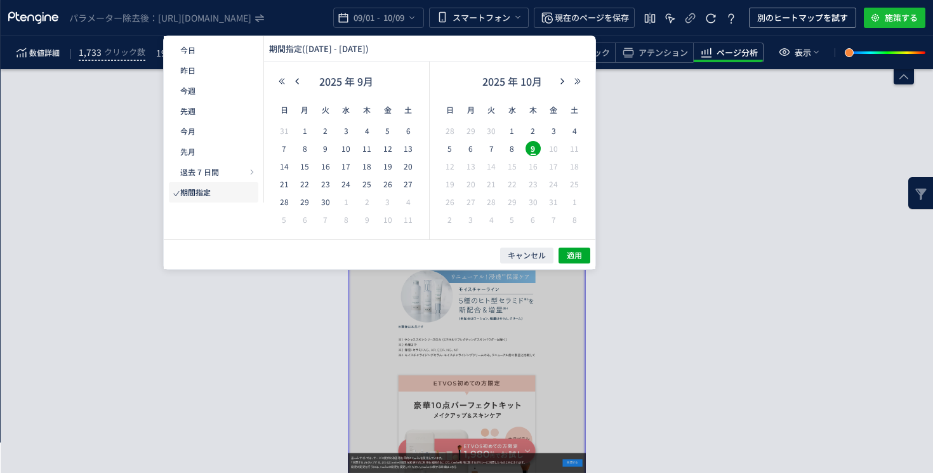
click at [527, 150] on span "9" at bounding box center [533, 148] width 15 height 15
click at [570, 255] on span "適用" at bounding box center [574, 255] width 15 height 11
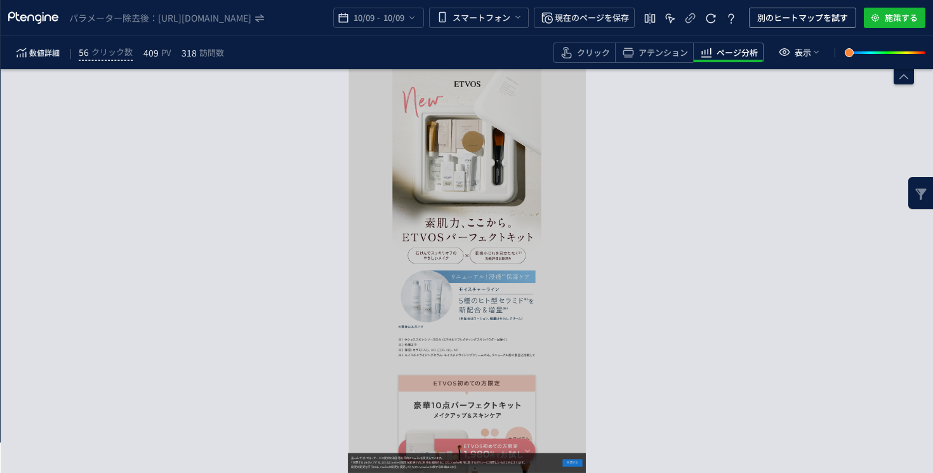
click at [102, 62] on div "数値詳細 56 クリック数 409 PV 318 訪問数" at bounding box center [121, 53] width 227 height 20
click at [99, 56] on span "クリック数" at bounding box center [111, 51] width 41 height 15
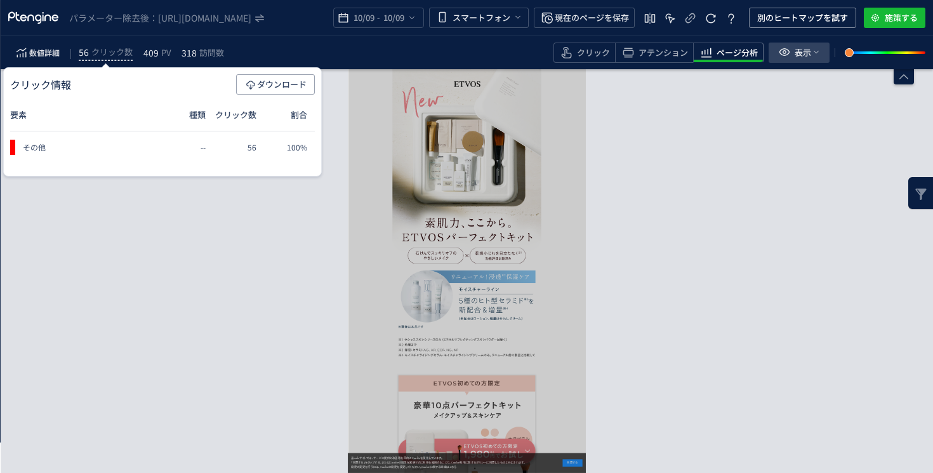
click at [800, 55] on span "表示" at bounding box center [803, 53] width 17 height 20
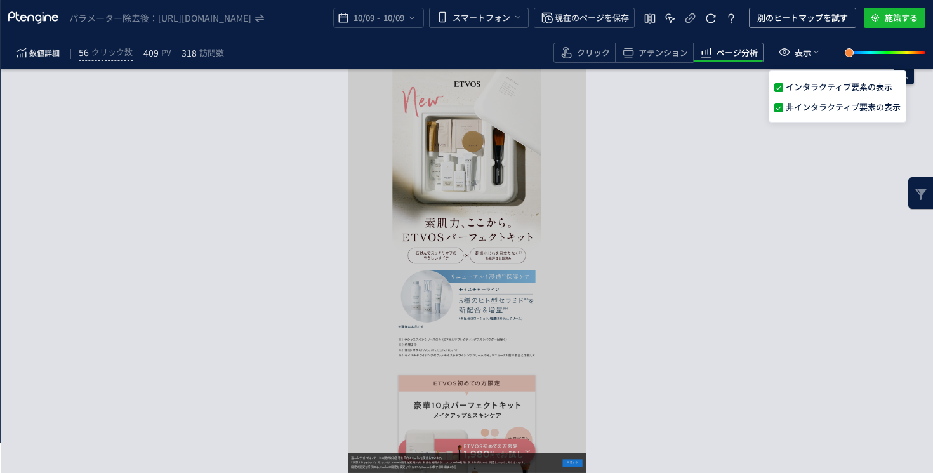
click at [252, 161] on div "要素分析へ →" at bounding box center [467, 271] width 932 height 404
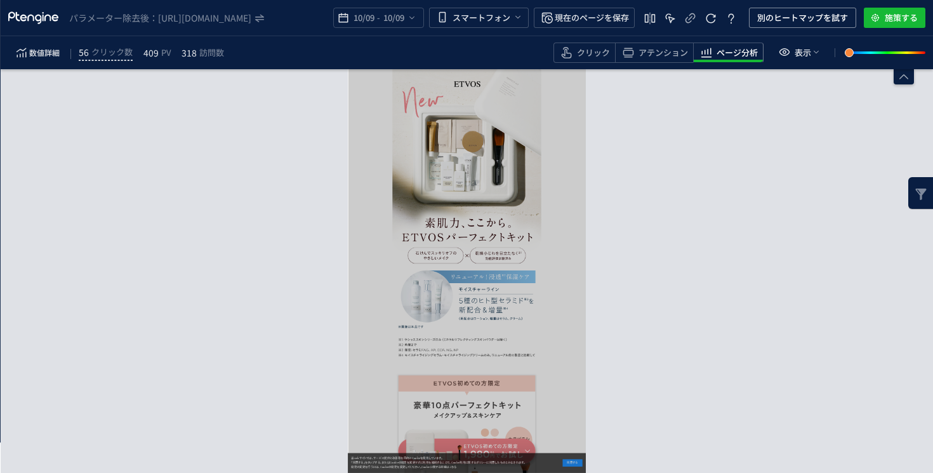
click at [630, 220] on div "要素分析へ →" at bounding box center [467, 271] width 932 height 404
